Goal: Task Accomplishment & Management: Use online tool/utility

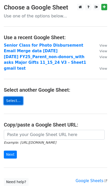
click at [12, 100] on link "Select..." at bounding box center [13, 101] width 19 height 8
click at [13, 99] on link "Select..." at bounding box center [13, 101] width 19 height 8
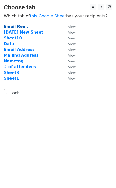
click at [16, 27] on strong "Email Rem." at bounding box center [16, 26] width 24 height 5
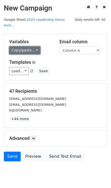
click at [35, 46] on link "Copy/paste..." at bounding box center [24, 50] width 31 height 8
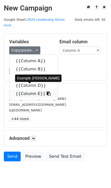
click at [28, 90] on link "{{Column E}}" at bounding box center [33, 94] width 48 height 8
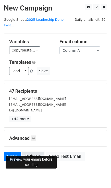
click at [33, 152] on link "Preview" at bounding box center [33, 157] width 23 height 10
click at [31, 152] on link "Preview" at bounding box center [33, 157] width 23 height 10
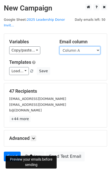
click at [98, 46] on select "Column A Column B Column C Column D Column E" at bounding box center [80, 50] width 41 height 8
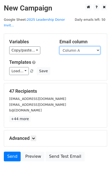
select select "Column C"
click at [60, 46] on select "Column A Column B Column C Column D Column E" at bounding box center [80, 50] width 41 height 8
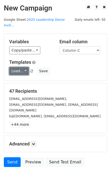
click at [24, 67] on link "Load..." at bounding box center [19, 71] width 20 height 8
click at [81, 67] on div "Load... No templates saved Save" at bounding box center [55, 71] width 101 height 8
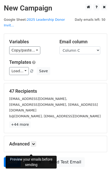
click at [32, 157] on link "Preview" at bounding box center [33, 162] width 23 height 10
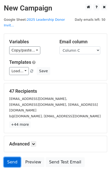
click at [10, 157] on link "Send" at bounding box center [12, 162] width 17 height 10
